Goal: Transaction & Acquisition: Purchase product/service

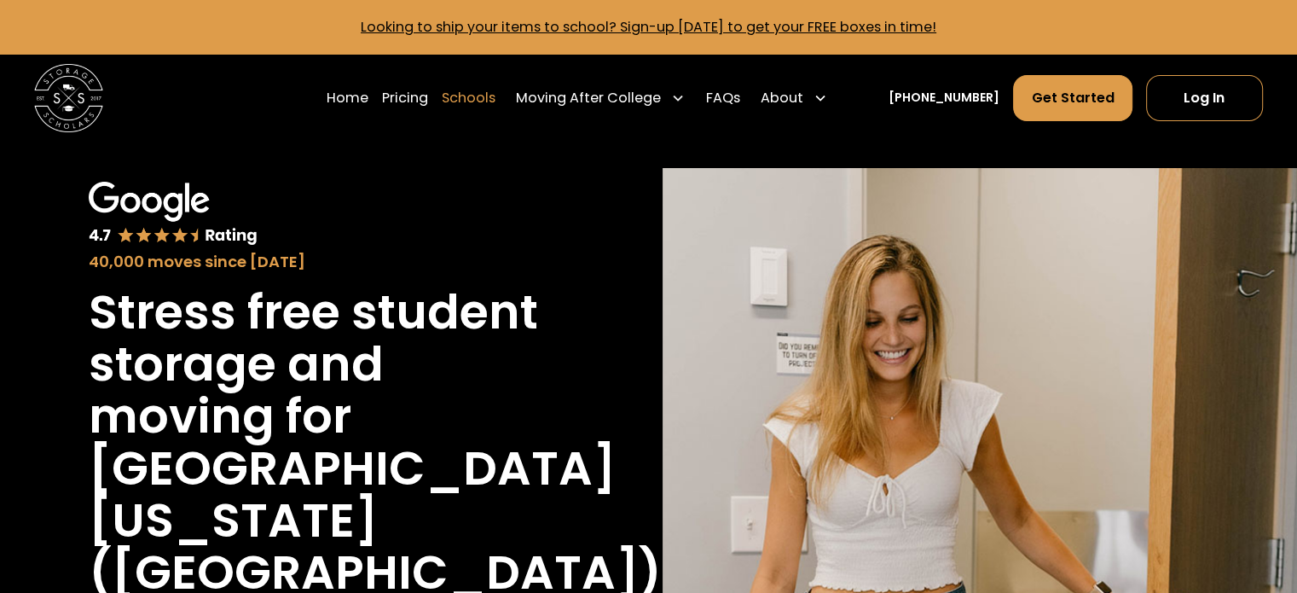
click at [484, 107] on link "Schools" at bounding box center [469, 98] width 54 height 48
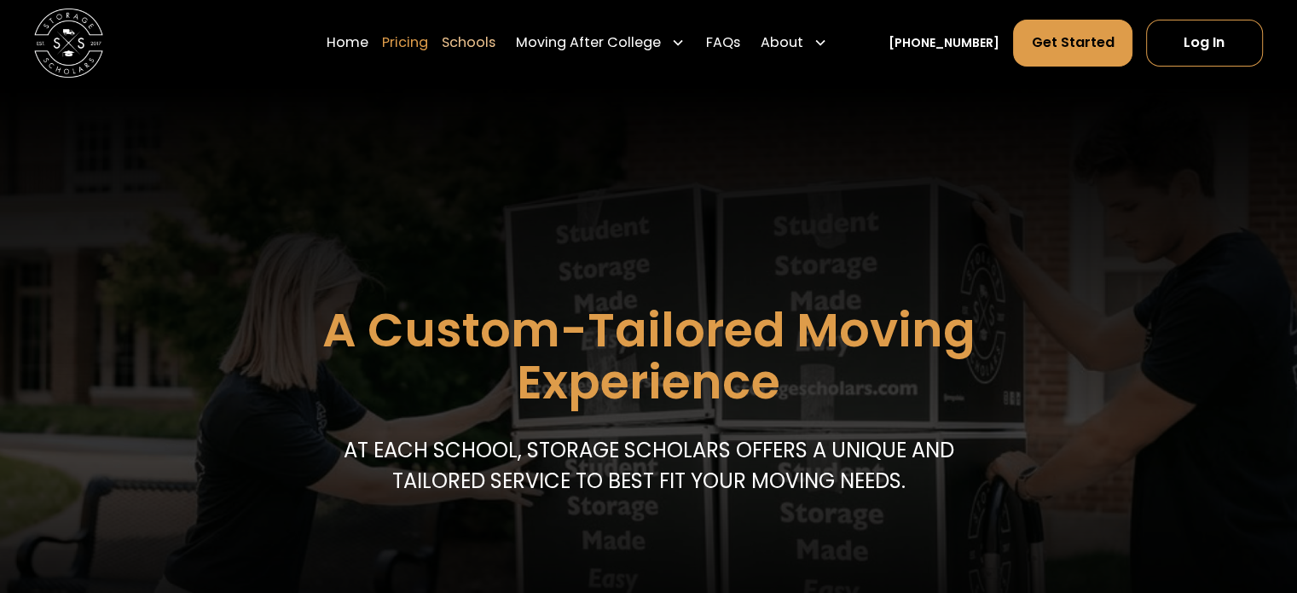
click at [423, 38] on link "Pricing" at bounding box center [405, 43] width 46 height 48
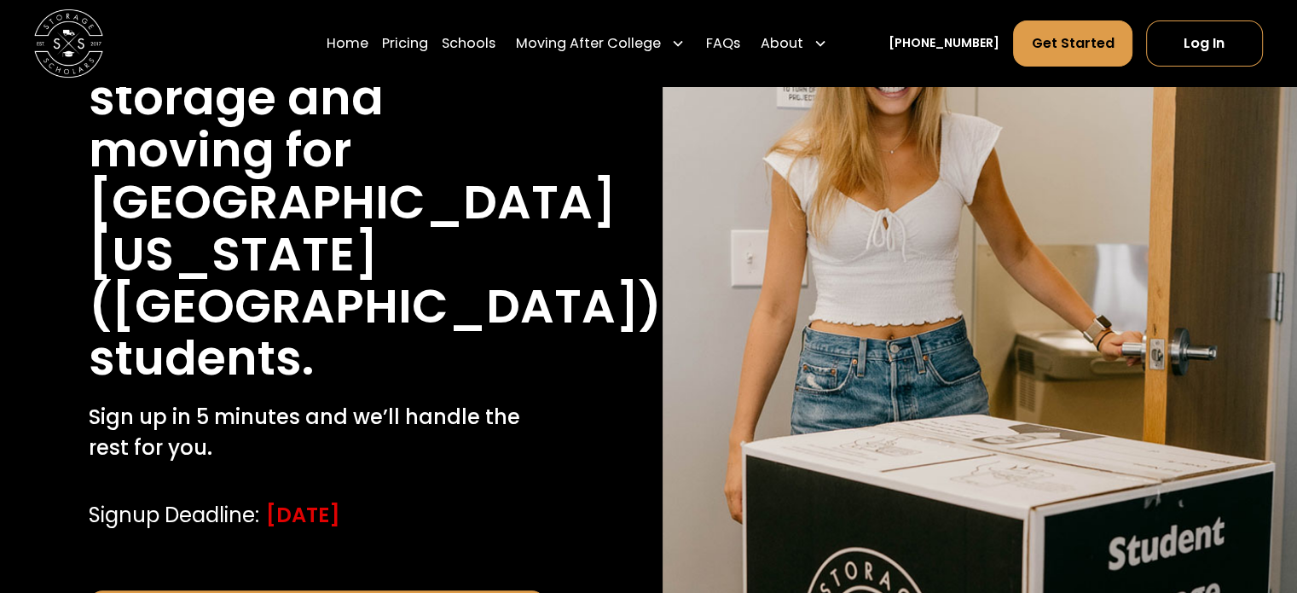
scroll to position [397, 0]
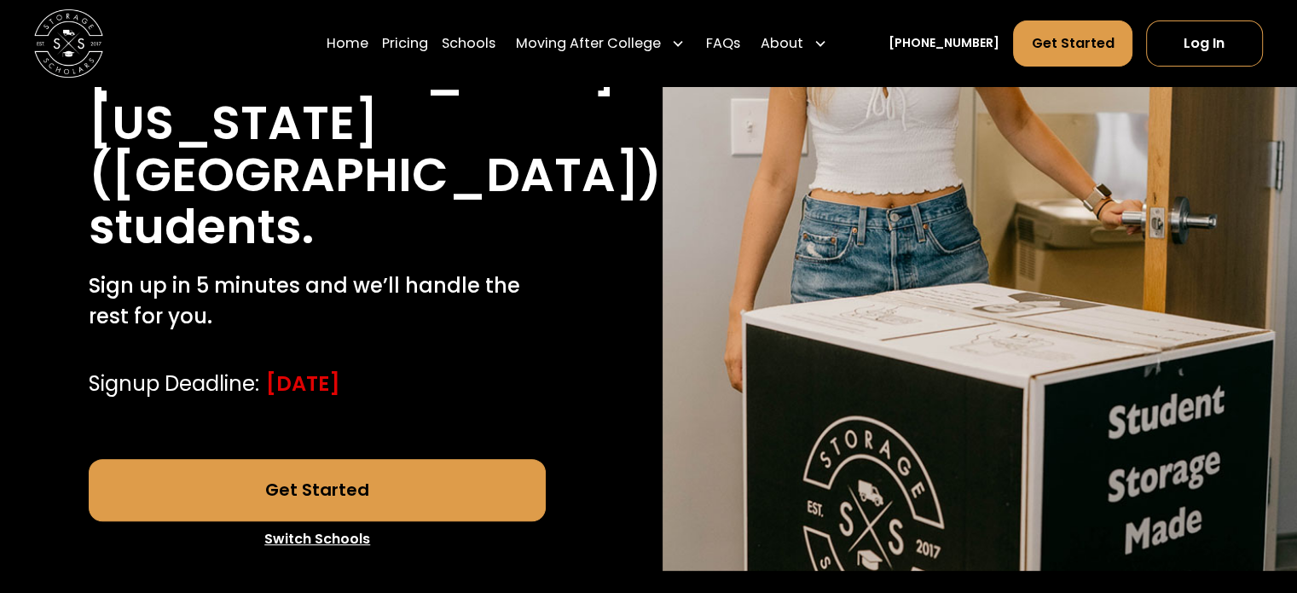
click at [351, 503] on link "Get Started" at bounding box center [317, 489] width 457 height 61
